Goal: Find contact information: Find contact information

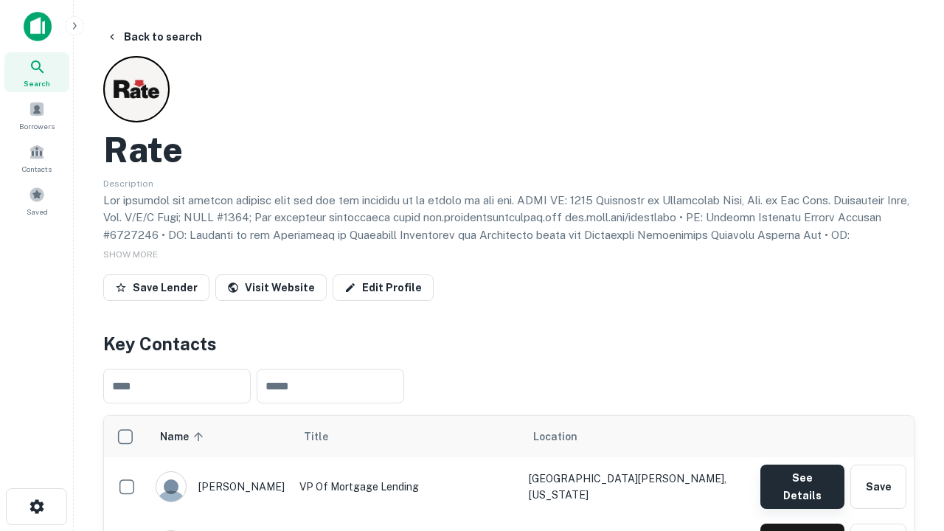
click at [802, 480] on button "See Details" at bounding box center [803, 487] width 84 height 44
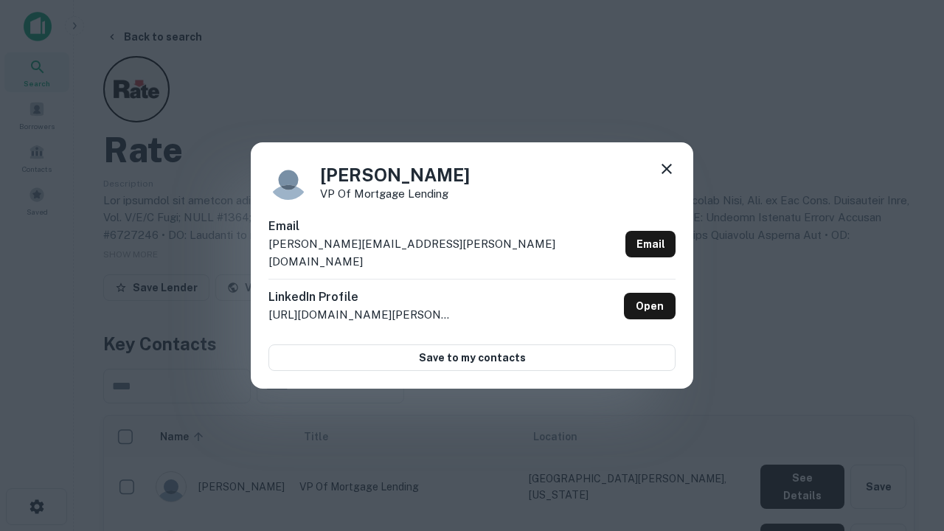
click at [667, 178] on icon at bounding box center [667, 169] width 18 height 18
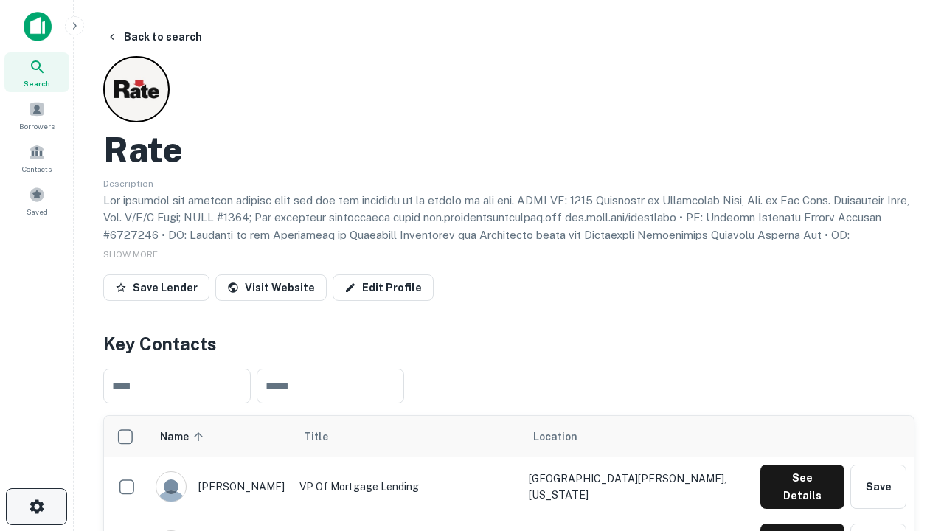
click at [36, 507] on icon "button" at bounding box center [37, 507] width 18 height 18
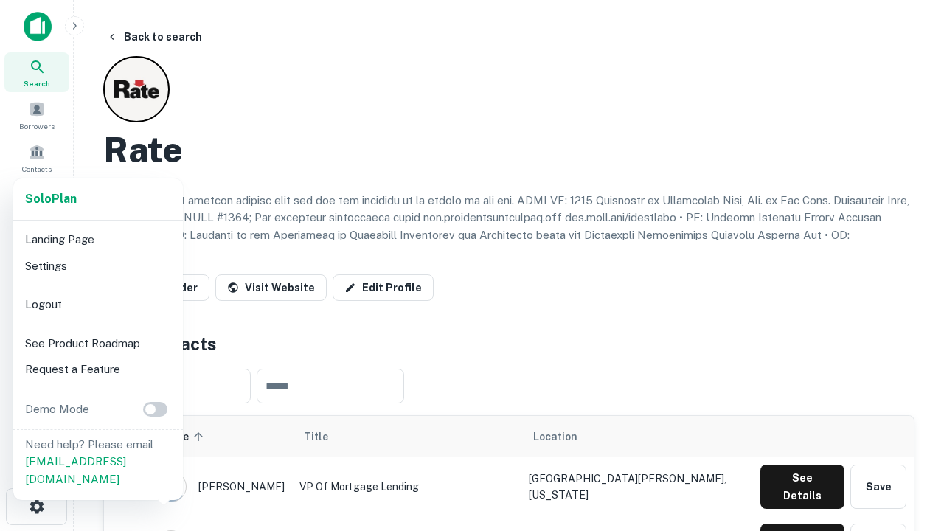
click at [97, 304] on li "Logout" at bounding box center [98, 304] width 158 height 27
